Goal: Find specific page/section: Find specific page/section

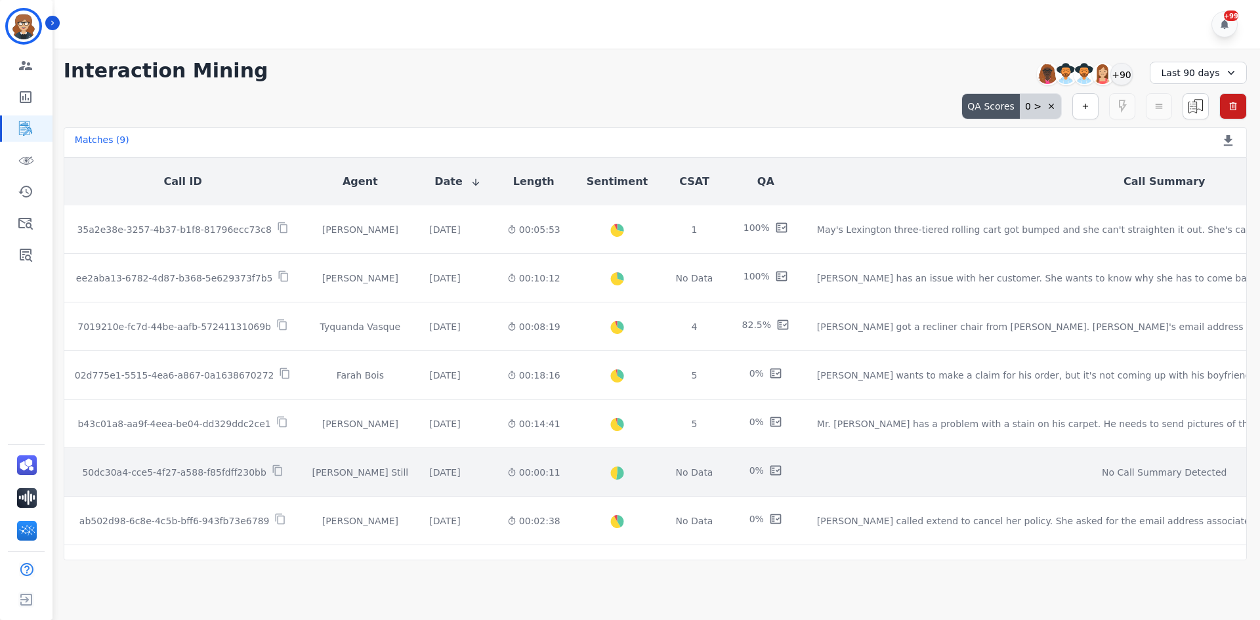
scroll to position [142, 0]
